Goal: Task Accomplishment & Management: Manage account settings

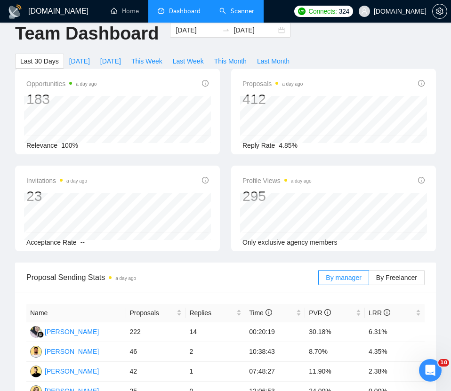
click at [237, 15] on link "Scanner" at bounding box center [236, 11] width 35 height 8
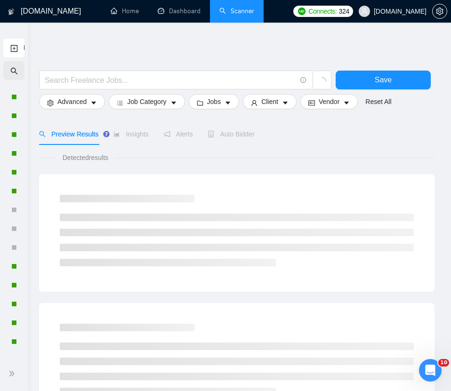
click at [12, 73] on icon "search" at bounding box center [14, 71] width 8 height 8
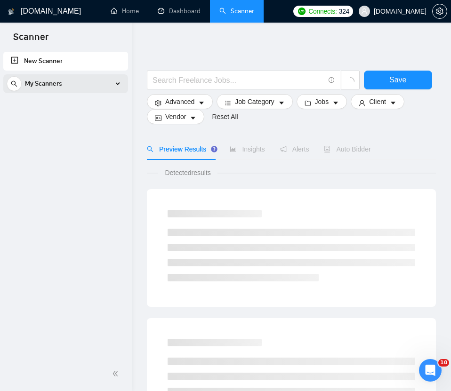
click at [24, 81] on div "My Scanners" at bounding box center [66, 83] width 118 height 19
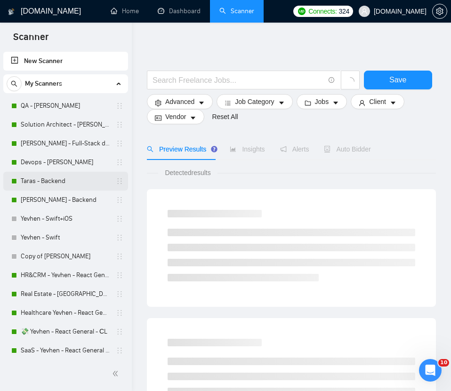
click at [45, 186] on link "Taras - Backend" at bounding box center [65, 181] width 89 height 19
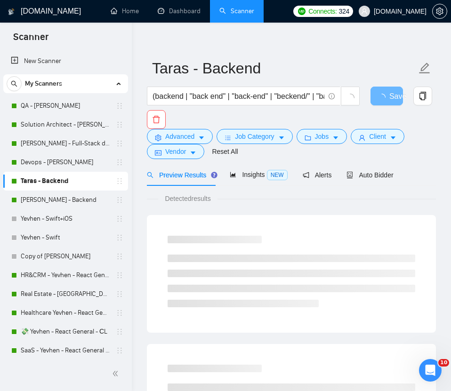
scroll to position [9, 0]
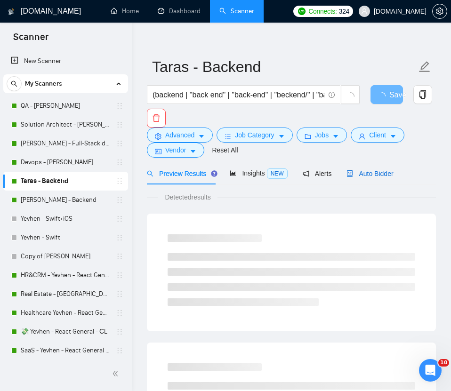
click at [382, 173] on span "Auto Bidder" at bounding box center [369, 174] width 47 height 8
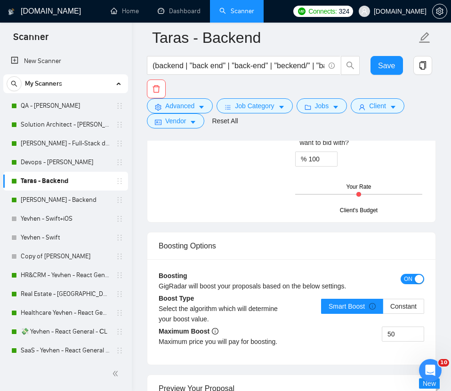
scroll to position [1791, 0]
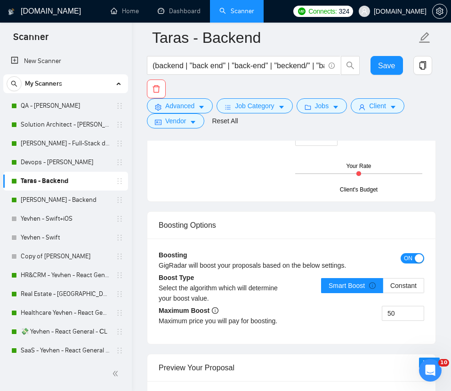
click at [404, 263] on span "ON" at bounding box center [408, 258] width 8 height 10
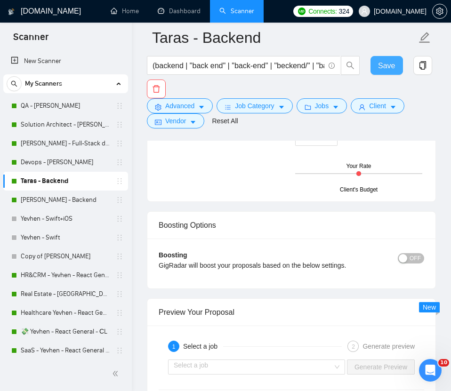
click at [382, 61] on span "Save" at bounding box center [386, 66] width 17 height 12
